Goal: Check status: Check status

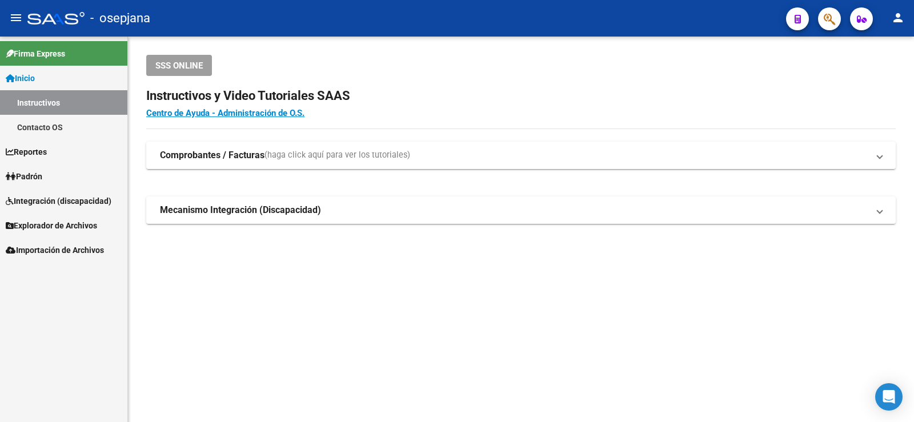
click at [39, 171] on span "Padrón" at bounding box center [24, 176] width 37 height 13
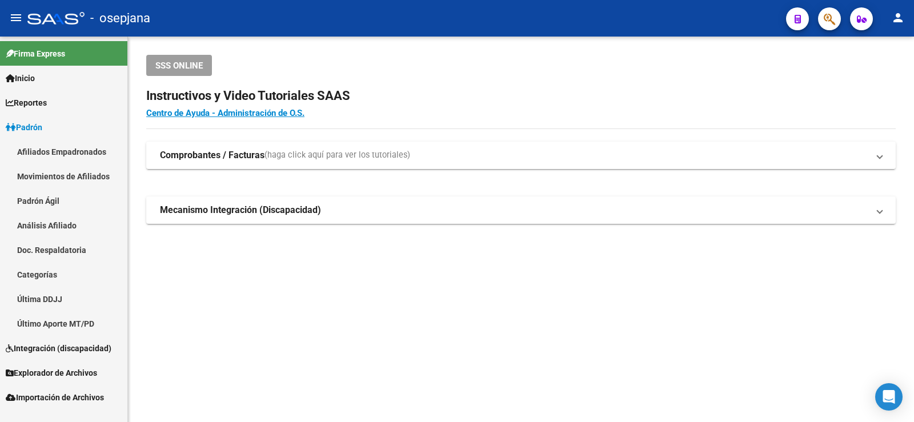
click at [50, 227] on link "Análisis Afiliado" at bounding box center [63, 225] width 127 height 25
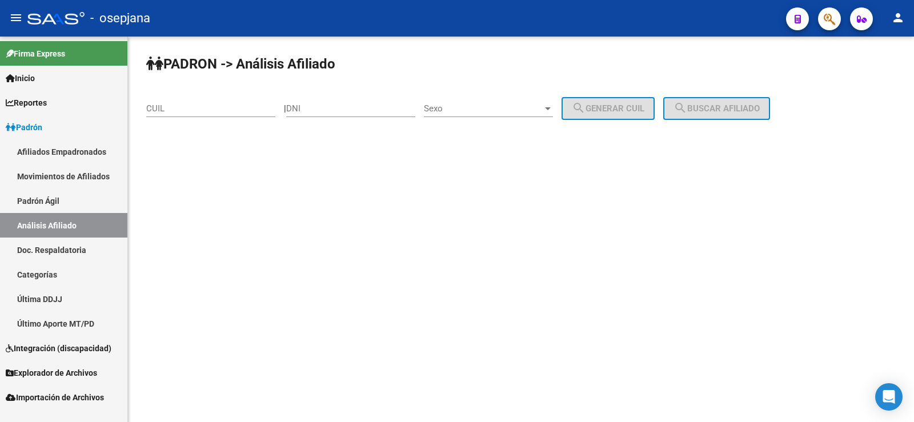
click at [199, 100] on div "CUIL" at bounding box center [210, 105] width 129 height 25
paste input "20-24230003-4"
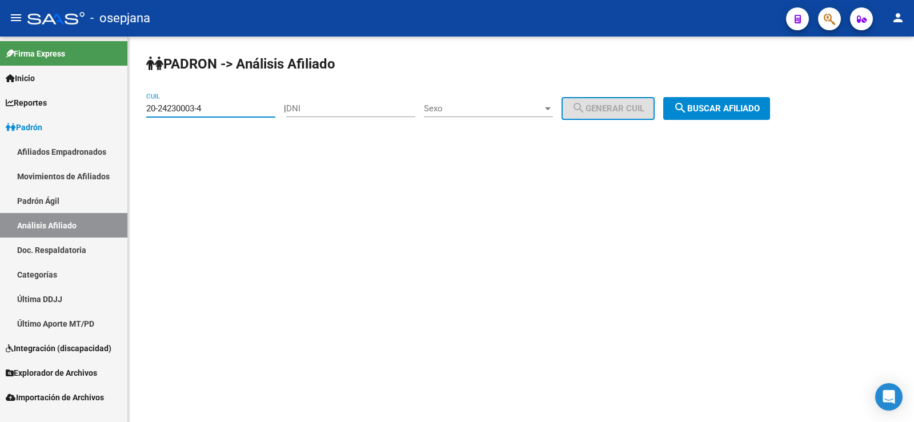
type input "20-24230003-4"
click at [760, 106] on span "search Buscar afiliado" at bounding box center [716, 108] width 86 height 10
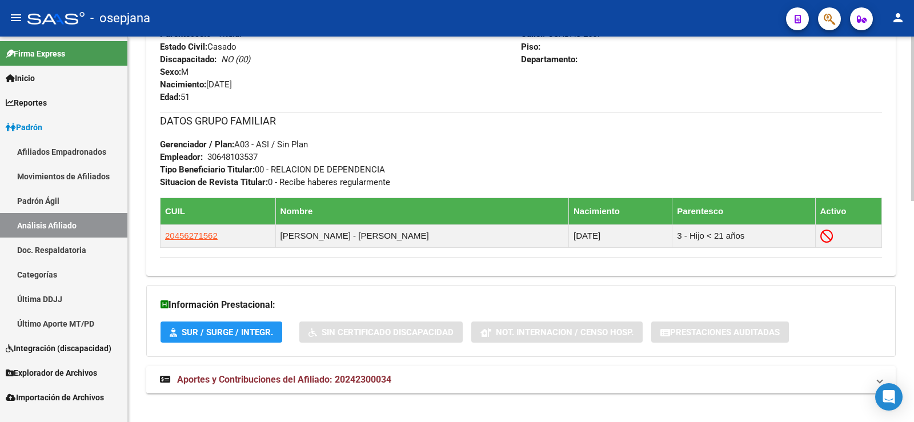
scroll to position [518, 0]
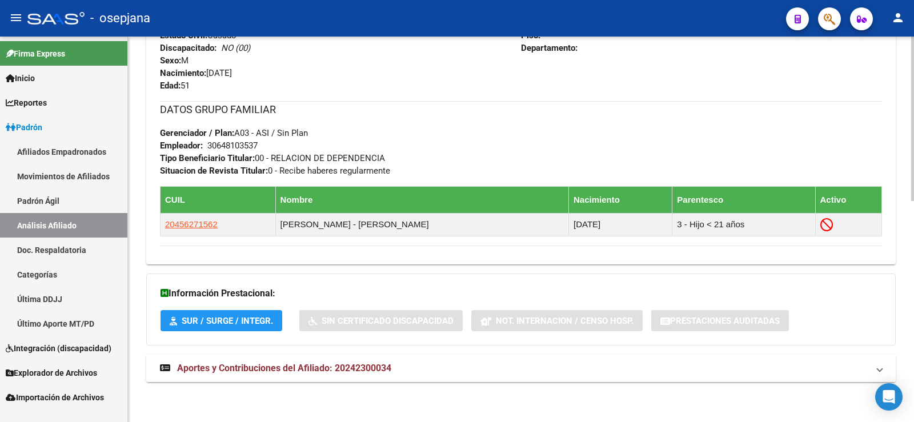
click at [244, 370] on span "Aportes y Contribuciones del Afiliado: 20242300034" at bounding box center [284, 368] width 214 height 11
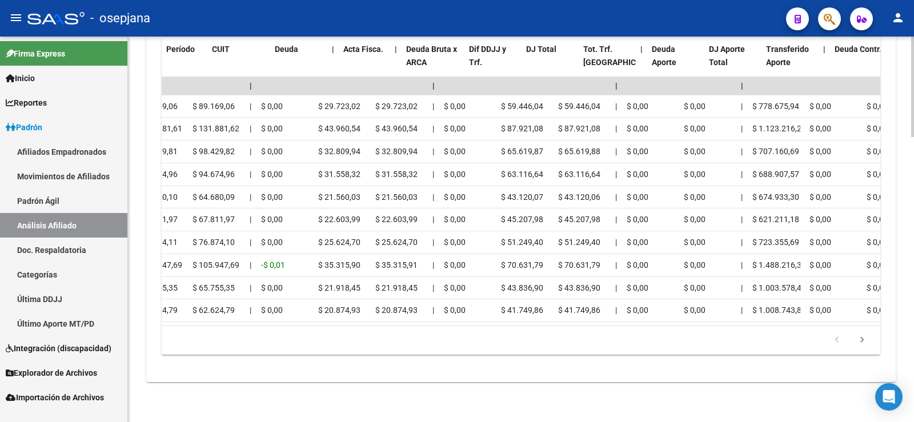
scroll to position [0, 0]
